Goal: Task Accomplishment & Management: Complete application form

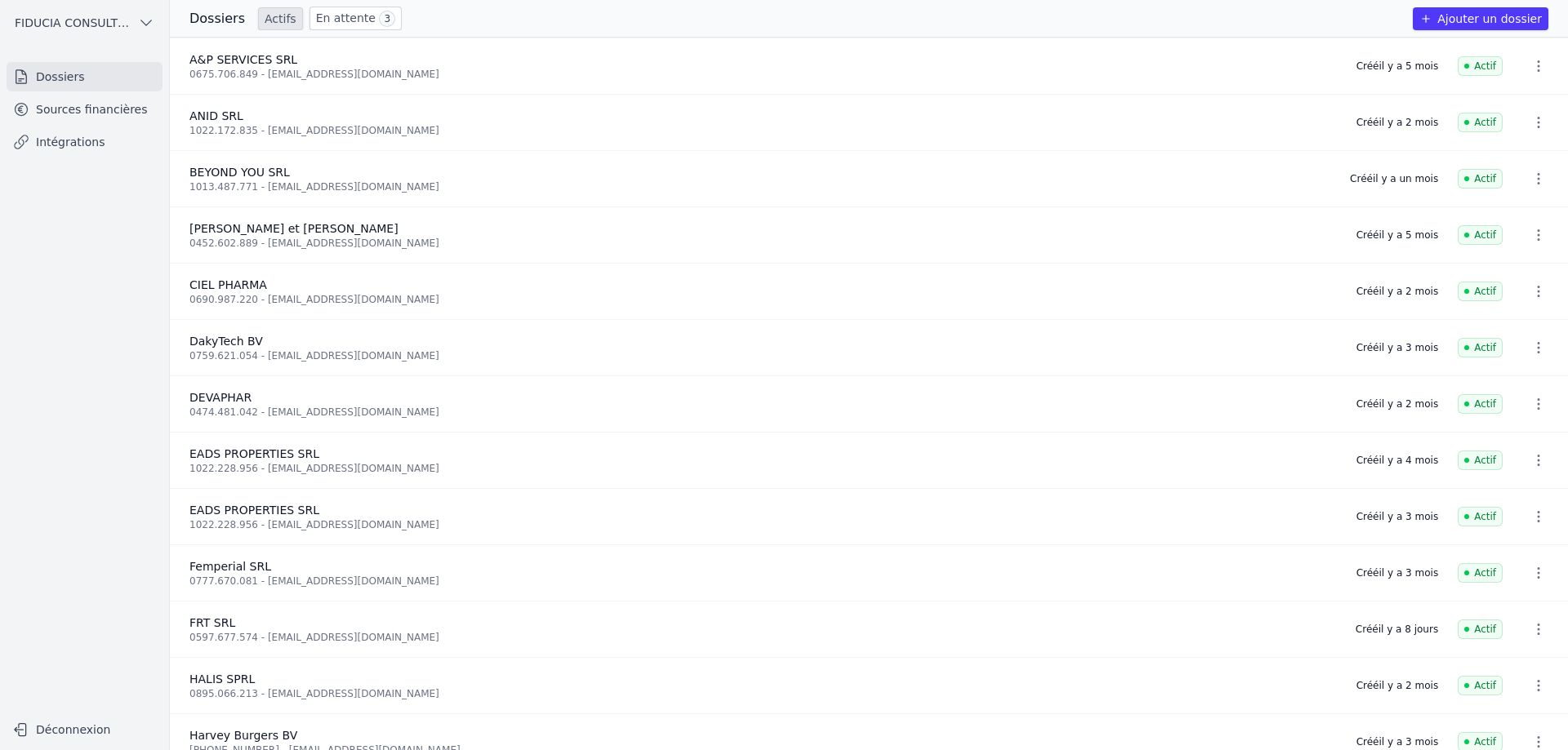
click at [1453, 20] on button "Ajouter un dossier" at bounding box center [1480, 19] width 136 height 23
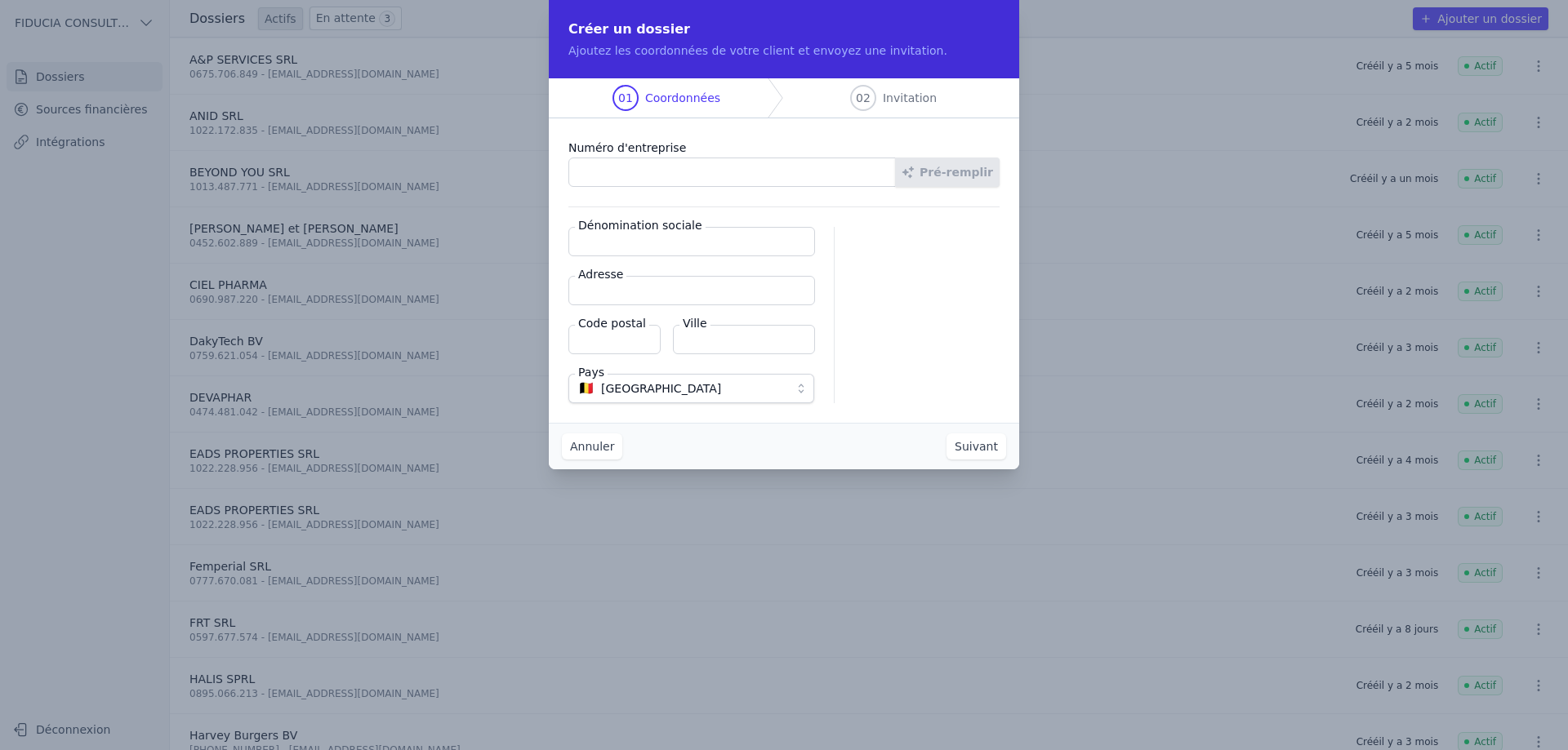
click at [653, 173] on input "Numéro d'entreprise" at bounding box center [732, 172] width 328 height 29
paste input "0534.669.443"
type input "0534.669.443"
click at [972, 163] on button "Pré-remplir" at bounding box center [947, 172] width 104 height 29
type input "PHARMACIE MAQUET VICTOIRE SRL"
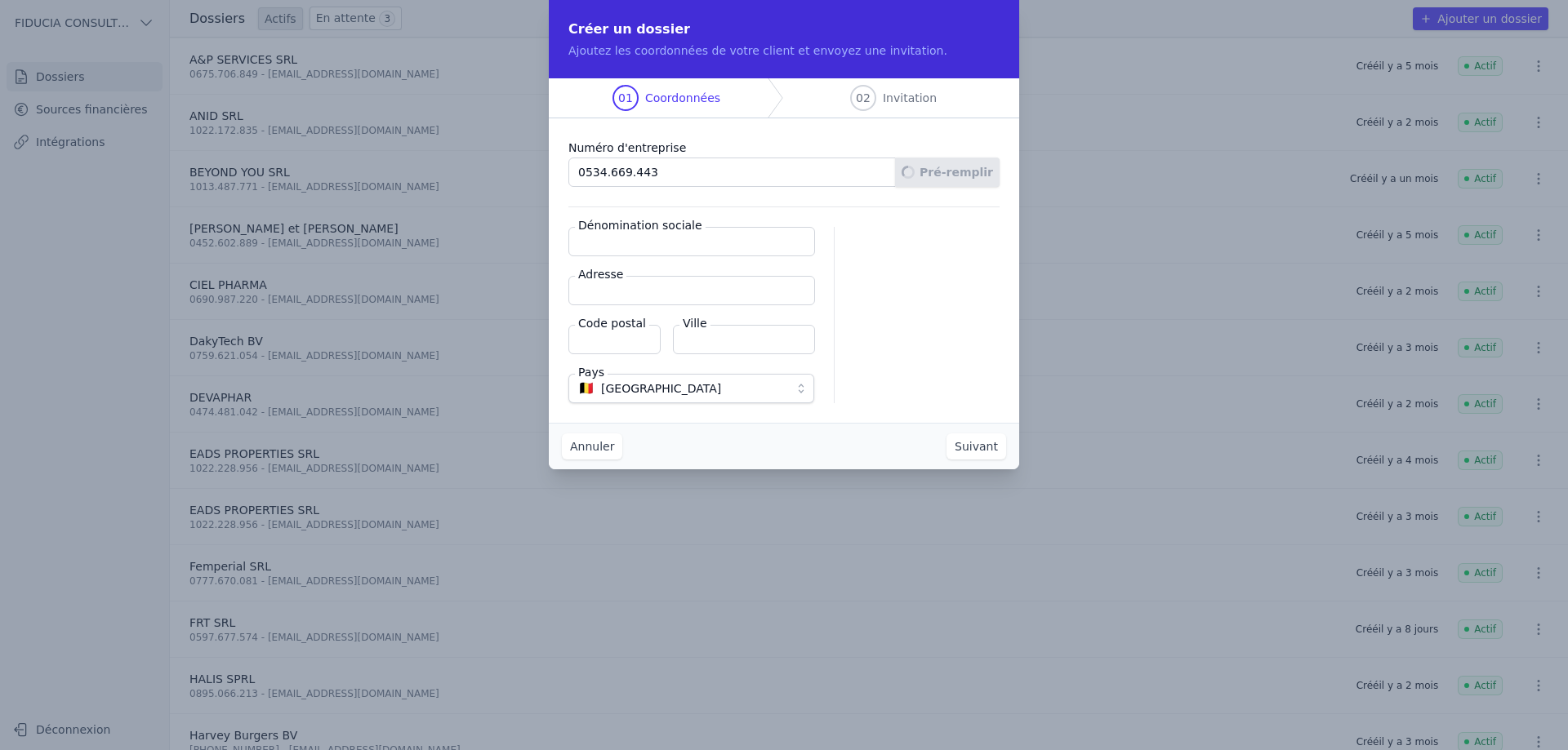
type input "[STREET_ADDRESS]"
type input "1060"
type input "[GEOGRAPHIC_DATA]"
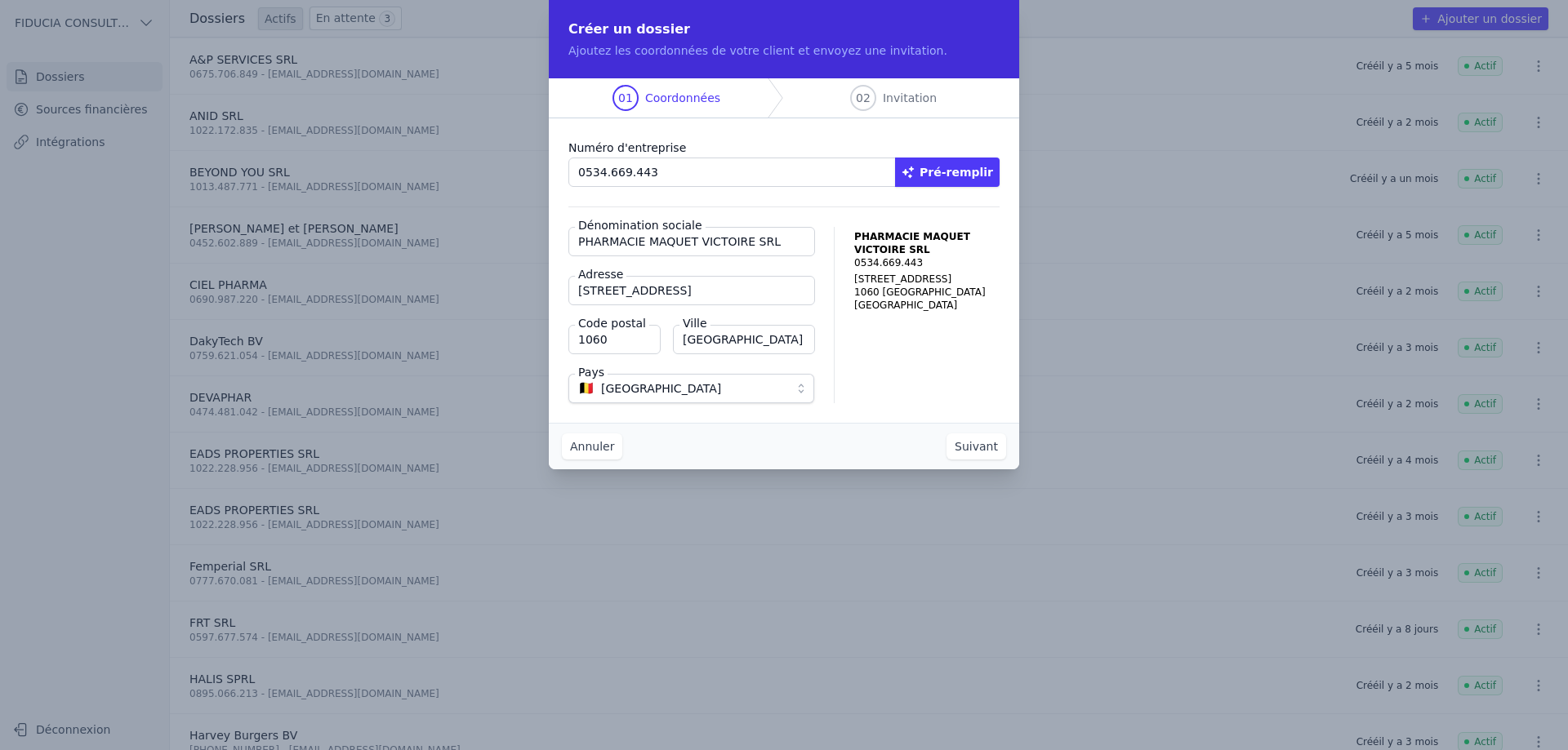
click at [969, 447] on button "Suivant" at bounding box center [976, 446] width 60 height 26
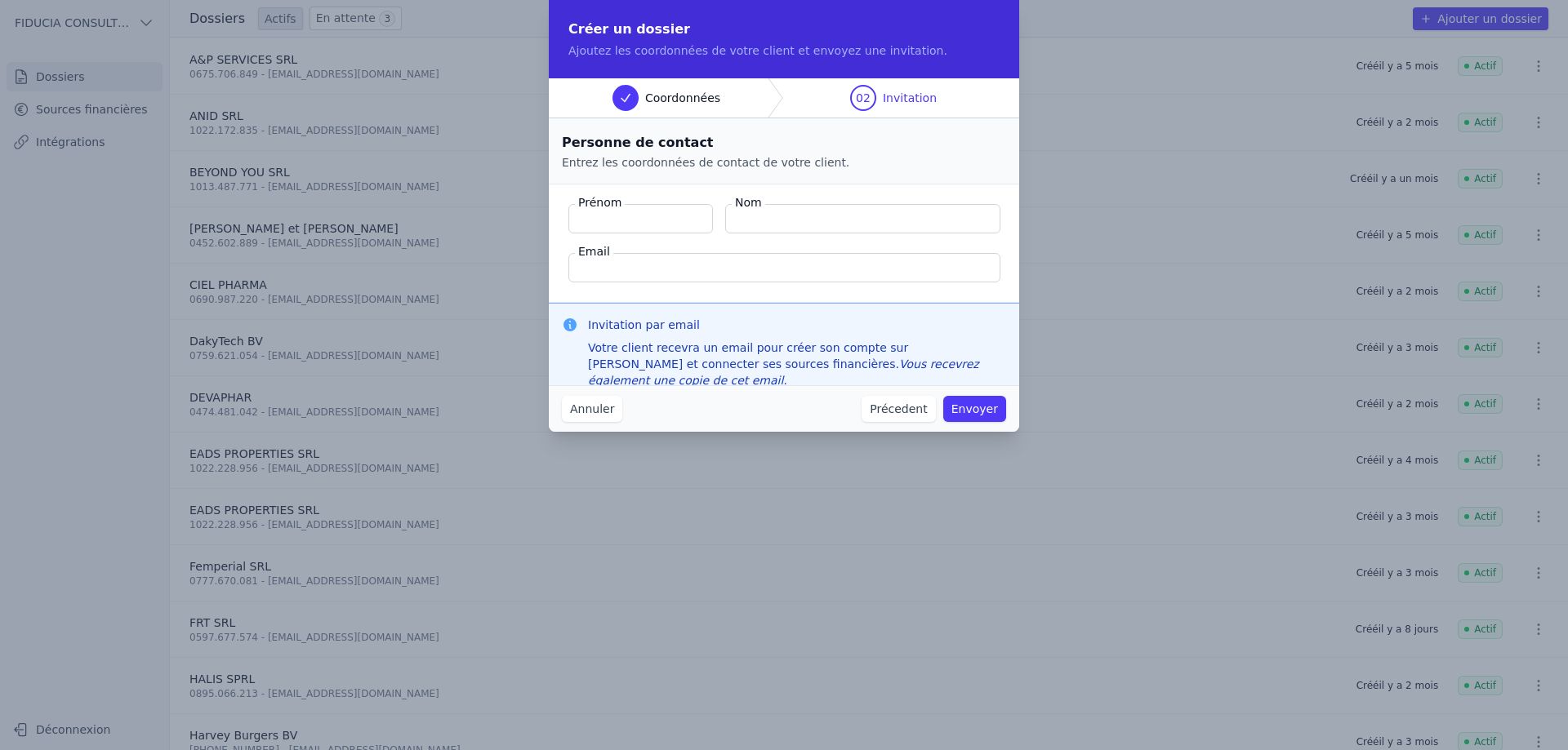
click at [658, 264] on input "Email" at bounding box center [784, 268] width 432 height 29
paste input "[EMAIL_ADDRESS][DOMAIN_NAME]"
type input "[EMAIL_ADDRESS][DOMAIN_NAME]"
click at [620, 219] on input "Prénom" at bounding box center [641, 218] width 145 height 29
click at [595, 226] on input "Prénom" at bounding box center [641, 218] width 145 height 29
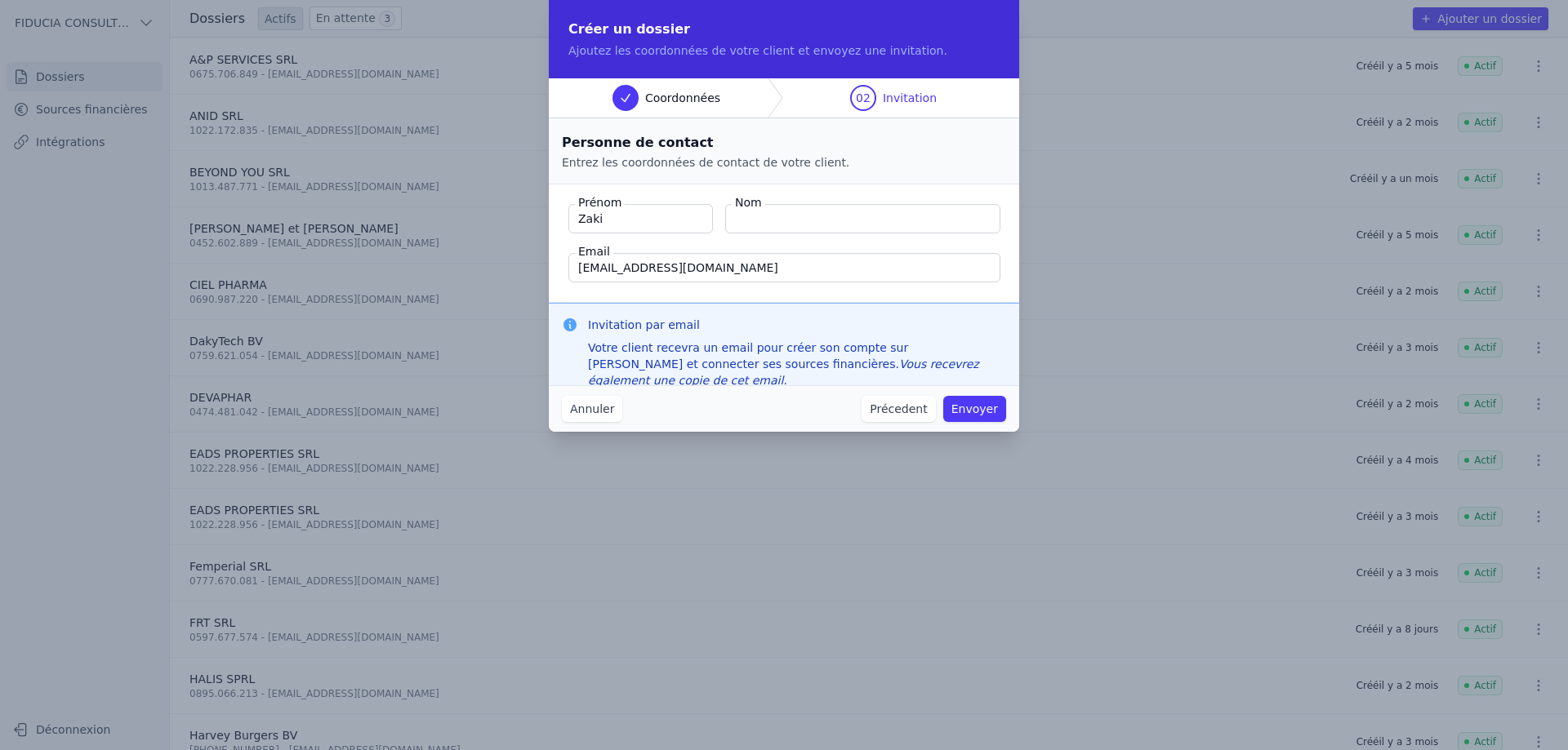
type input "Zaki"
click at [774, 218] on input "Bouchouari" at bounding box center [862, 218] width 275 height 29
type input "Bouchuari"
drag, startPoint x: 968, startPoint y: 412, endPoint x: 829, endPoint y: 222, distance: 235.4
click at [831, 223] on div "Créer un dossier Ajoutez les coordonnées de votre client et envoyez une invitat…" at bounding box center [784, 215] width 471 height 432
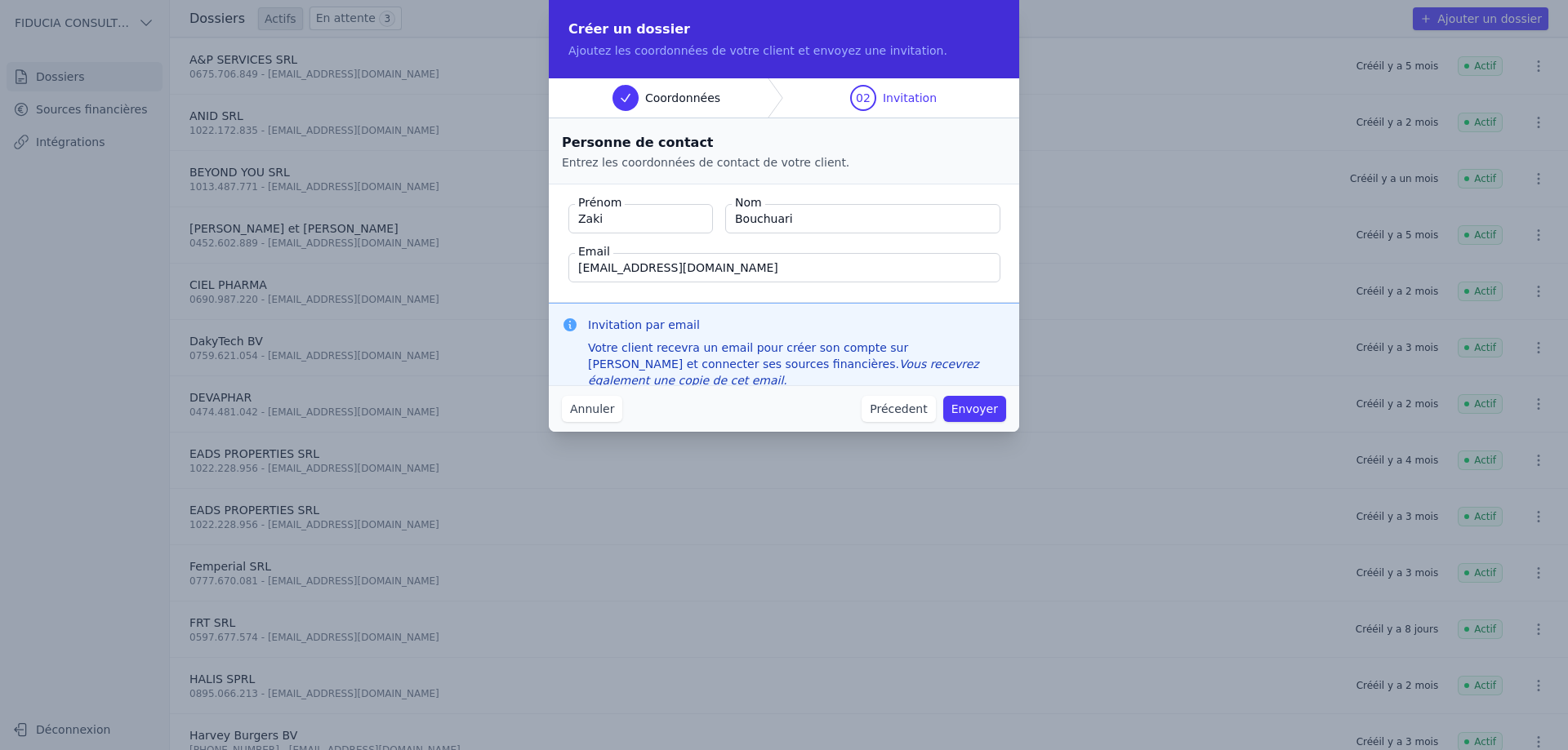
click at [993, 407] on button "Envoyer" at bounding box center [974, 408] width 63 height 26
